Goal: Task Accomplishment & Management: Use online tool/utility

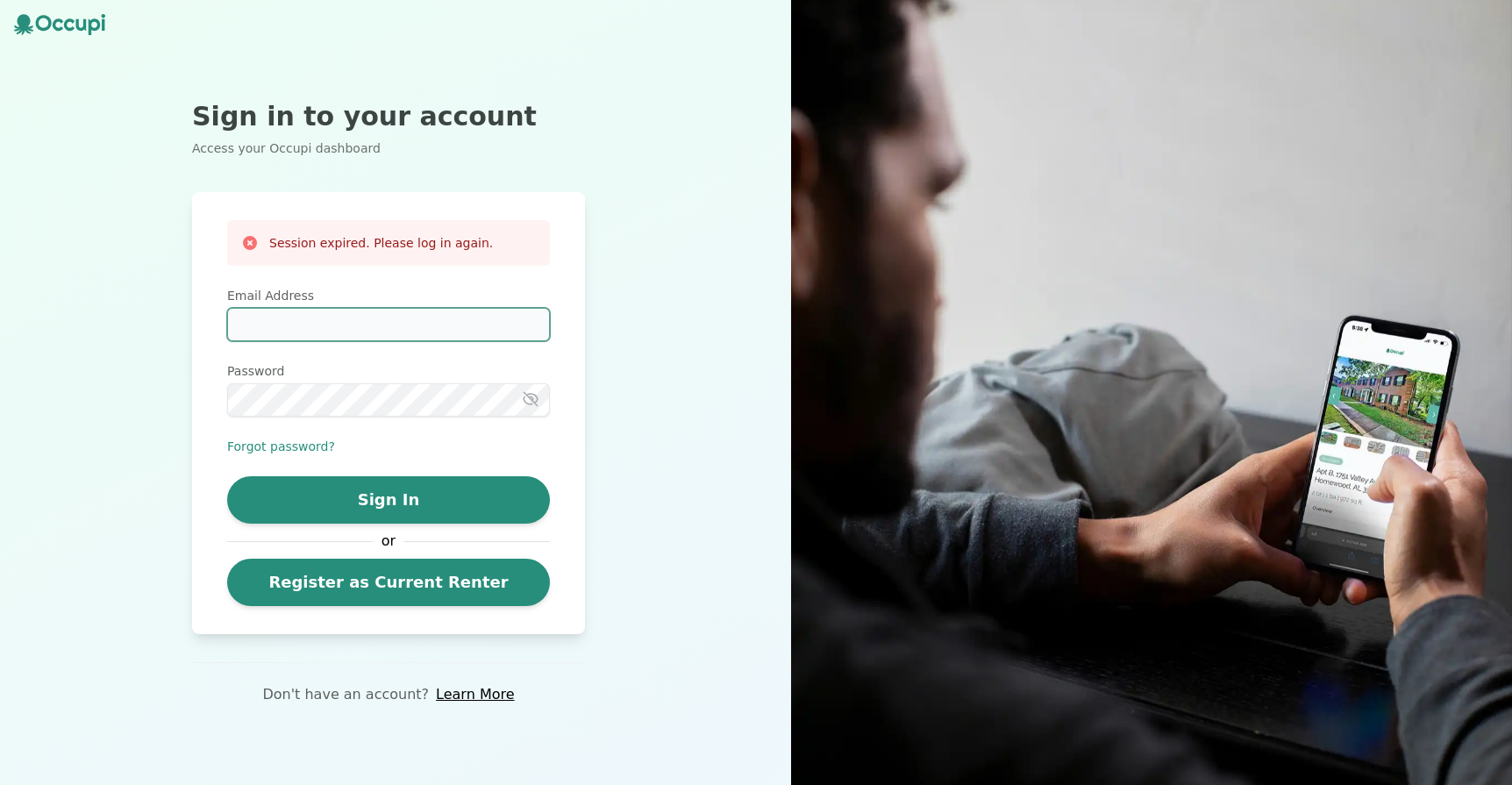
click at [350, 324] on input "Email Address" at bounding box center [388, 324] width 323 height 33
type input "**********"
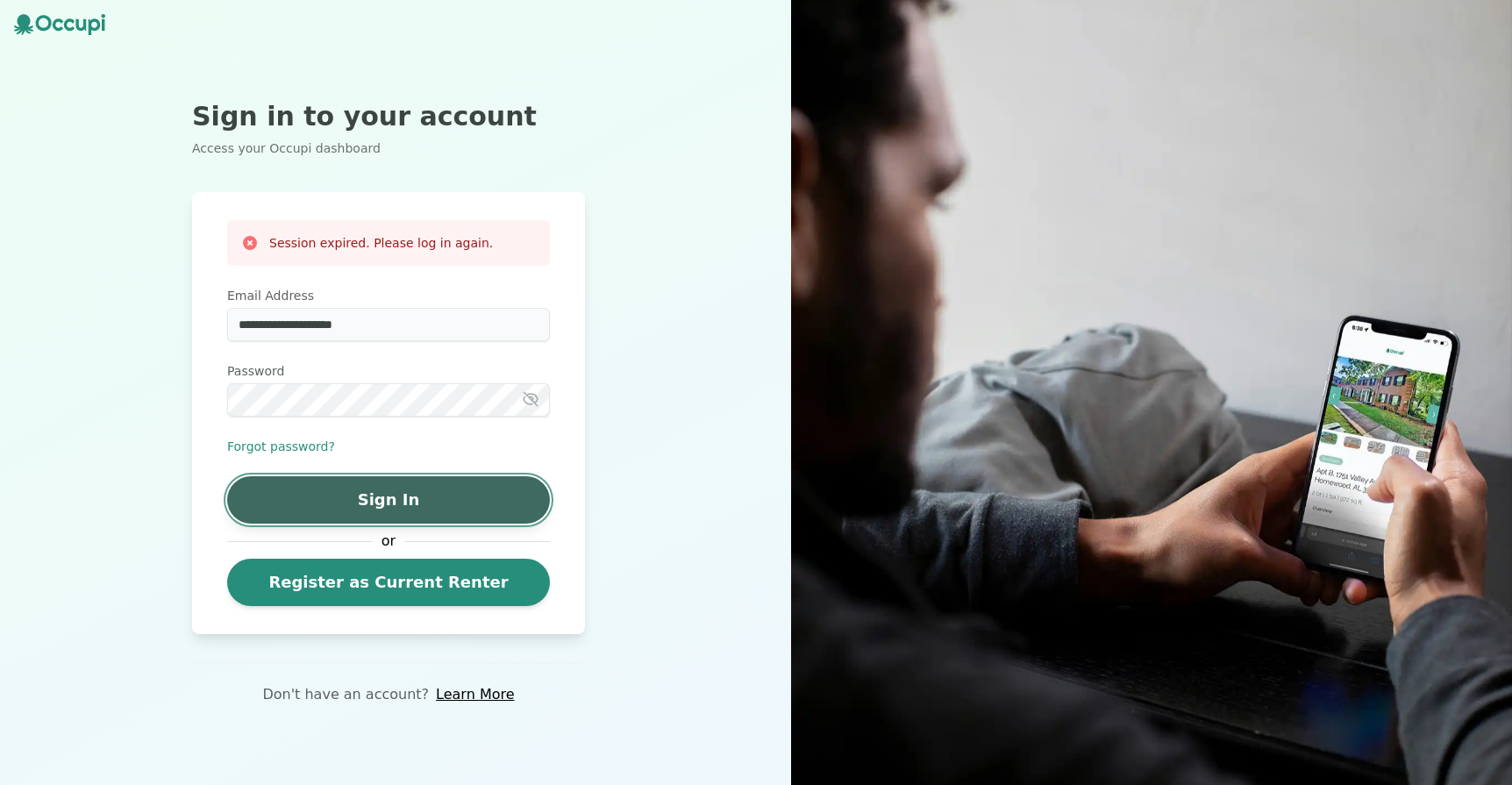
click at [421, 483] on button "Sign In" at bounding box center [388, 499] width 323 height 47
